Goal: Check status: Check status

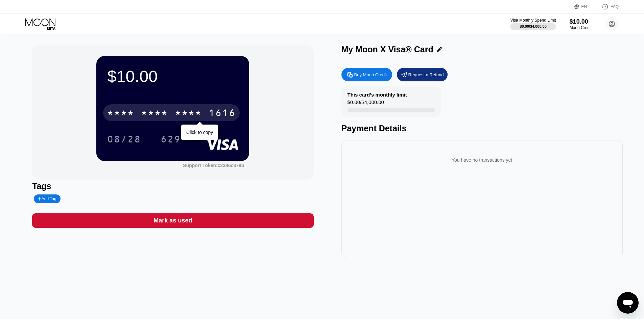
click at [190, 118] on div "* * * *" at bounding box center [188, 113] width 27 height 11
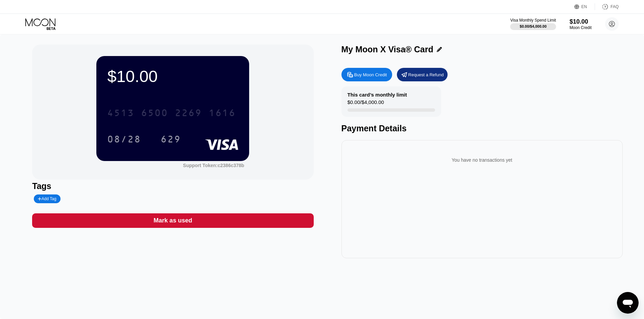
drag, startPoint x: 163, startPoint y: 107, endPoint x: 216, endPoint y: 129, distance: 56.7
click at [216, 129] on div "4513 6500 2269 1616 08/28 629" at bounding box center [172, 119] width 131 height 40
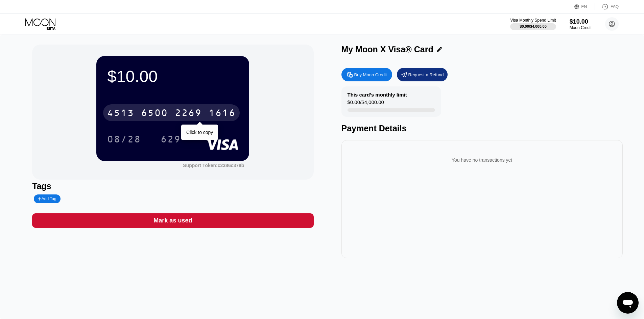
click at [155, 114] on div "6500" at bounding box center [154, 113] width 27 height 11
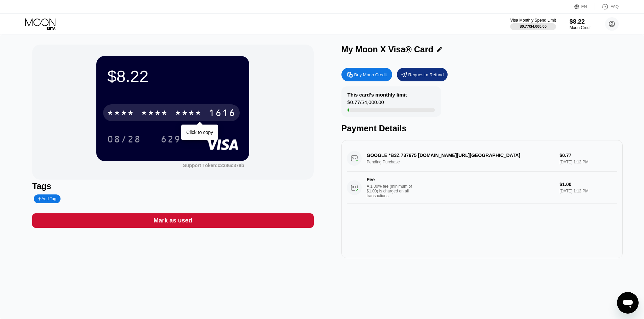
click at [185, 114] on div "* * * *" at bounding box center [188, 113] width 27 height 11
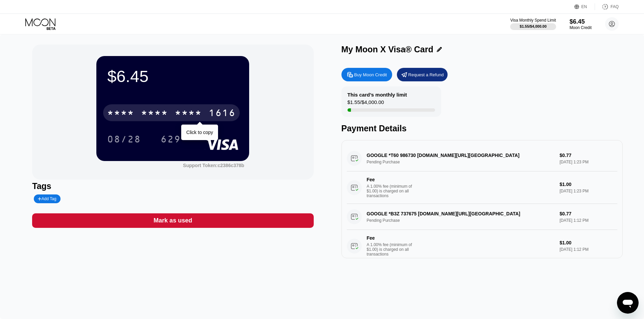
drag, startPoint x: 164, startPoint y: 108, endPoint x: 204, endPoint y: 144, distance: 53.9
click at [164, 110] on div "* * * * * * * * * * * * 1616" at bounding box center [171, 112] width 137 height 17
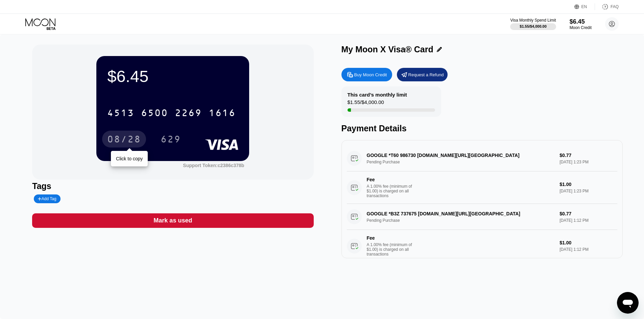
click at [114, 140] on div "08/28" at bounding box center [124, 140] width 34 height 11
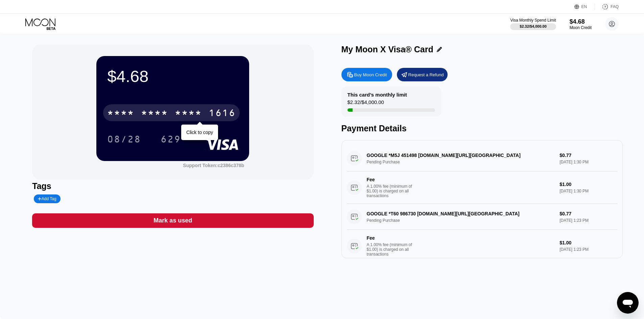
click at [160, 117] on div "* * * *" at bounding box center [154, 113] width 27 height 11
click at [142, 114] on div "* * * * * * * * * * * * 1616" at bounding box center [171, 112] width 137 height 17
click at [183, 107] on div "* * * * * * * * * * * * 1616" at bounding box center [171, 112] width 137 height 17
